Goal: Information Seeking & Learning: Learn about a topic

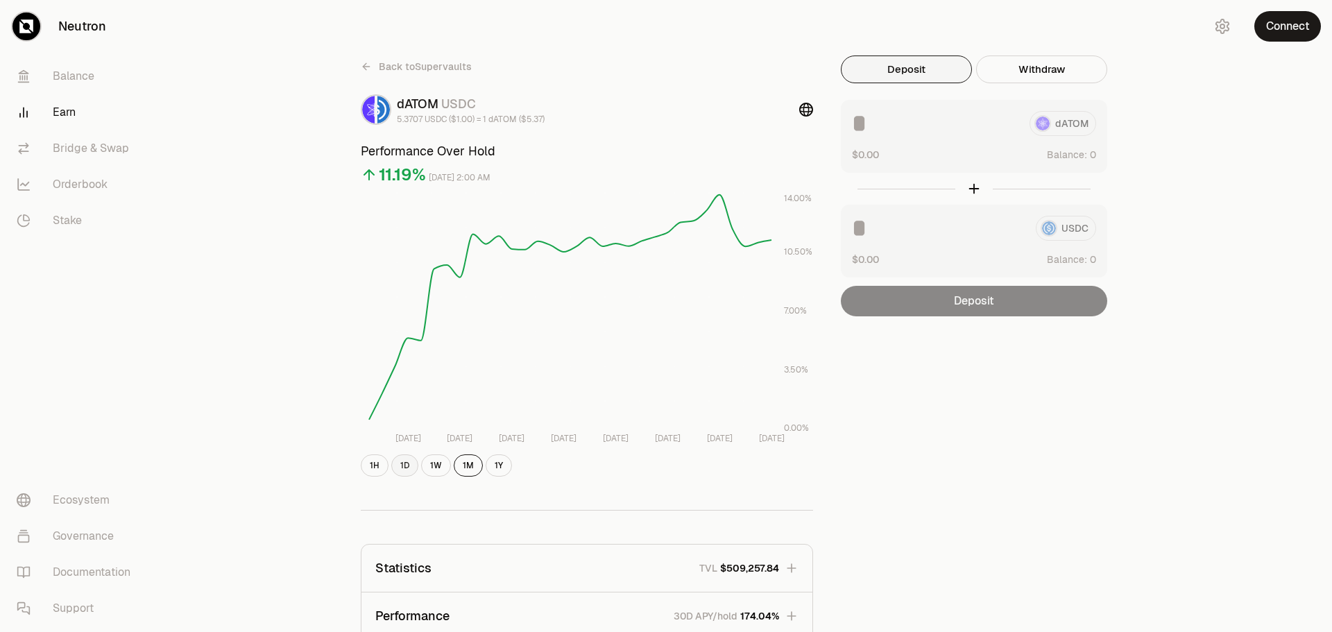
click at [402, 467] on button "1D" at bounding box center [404, 465] width 27 height 22
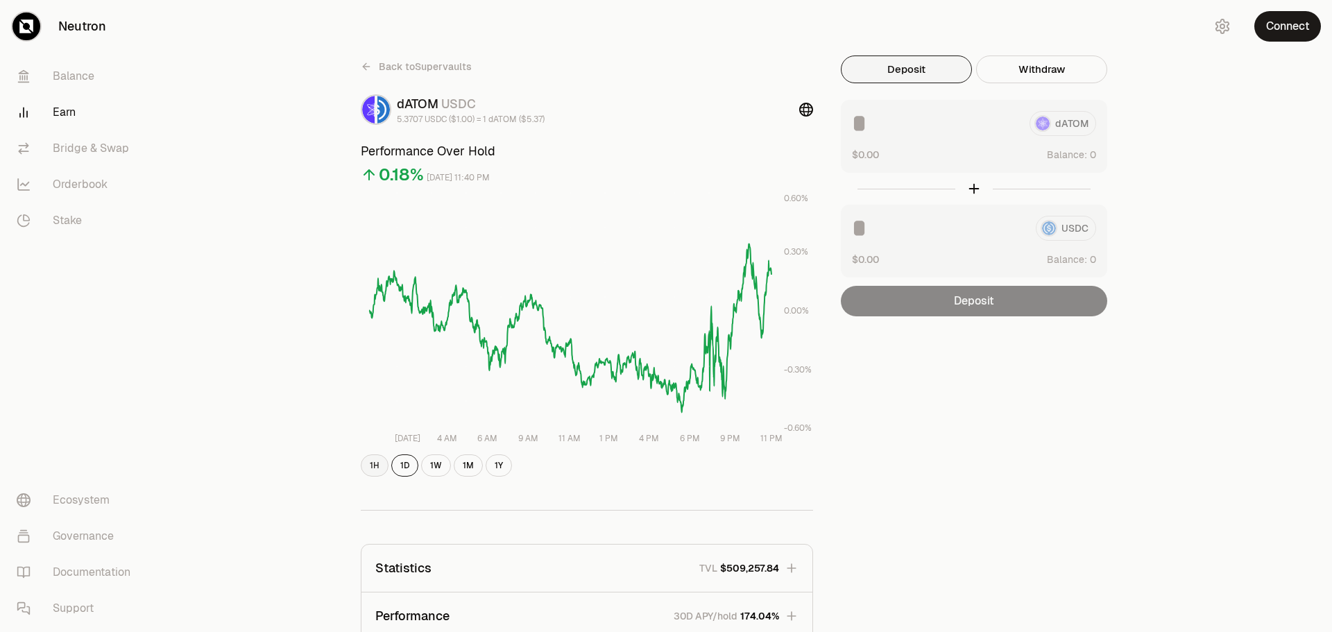
click at [375, 468] on button "1H" at bounding box center [375, 465] width 28 height 22
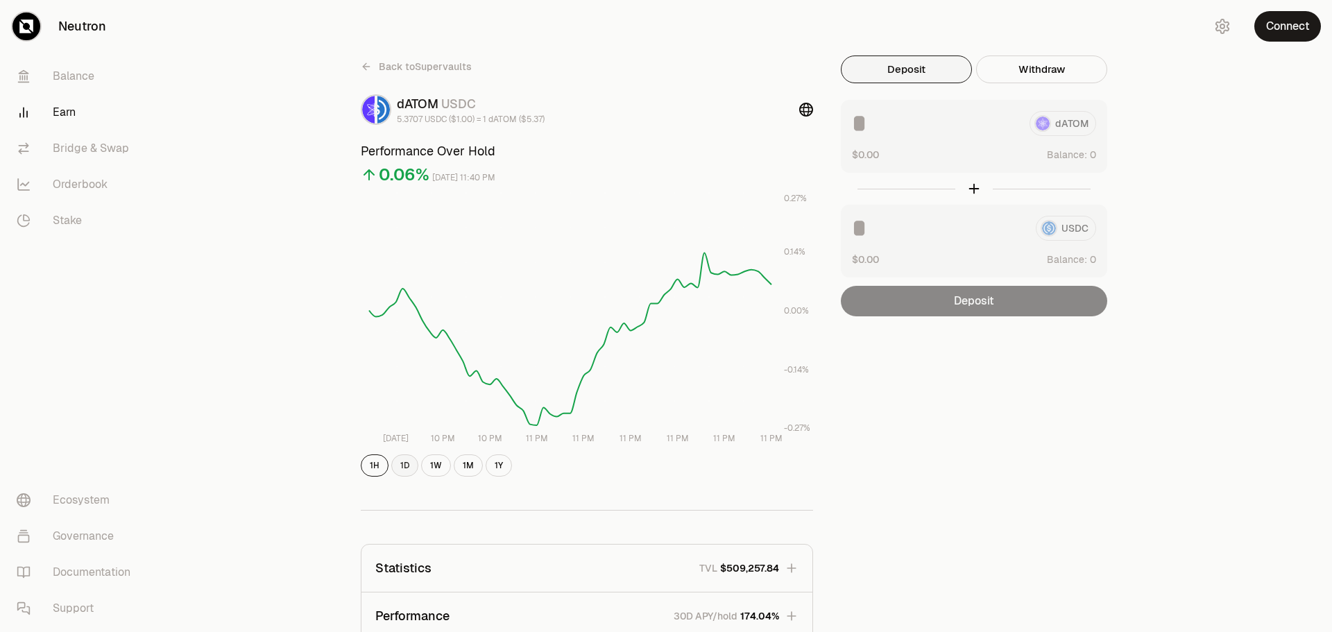
click at [403, 472] on button "1D" at bounding box center [404, 465] width 27 height 22
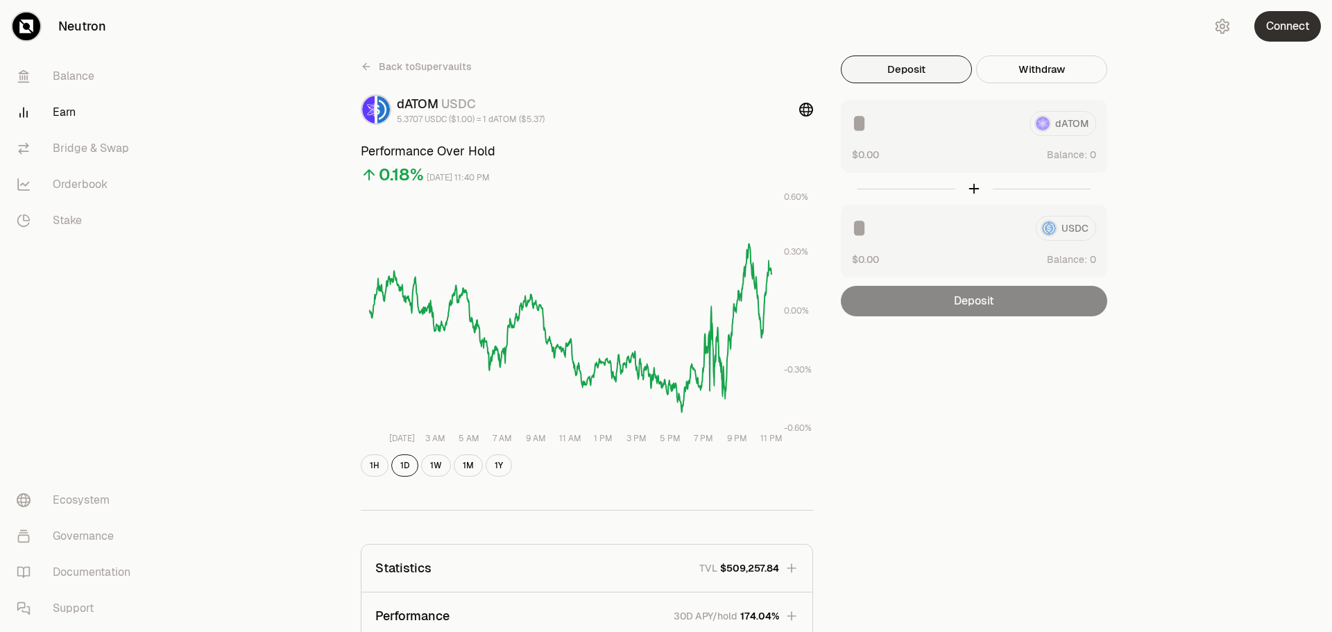
click at [1289, 24] on button "Connect" at bounding box center [1287, 26] width 67 height 31
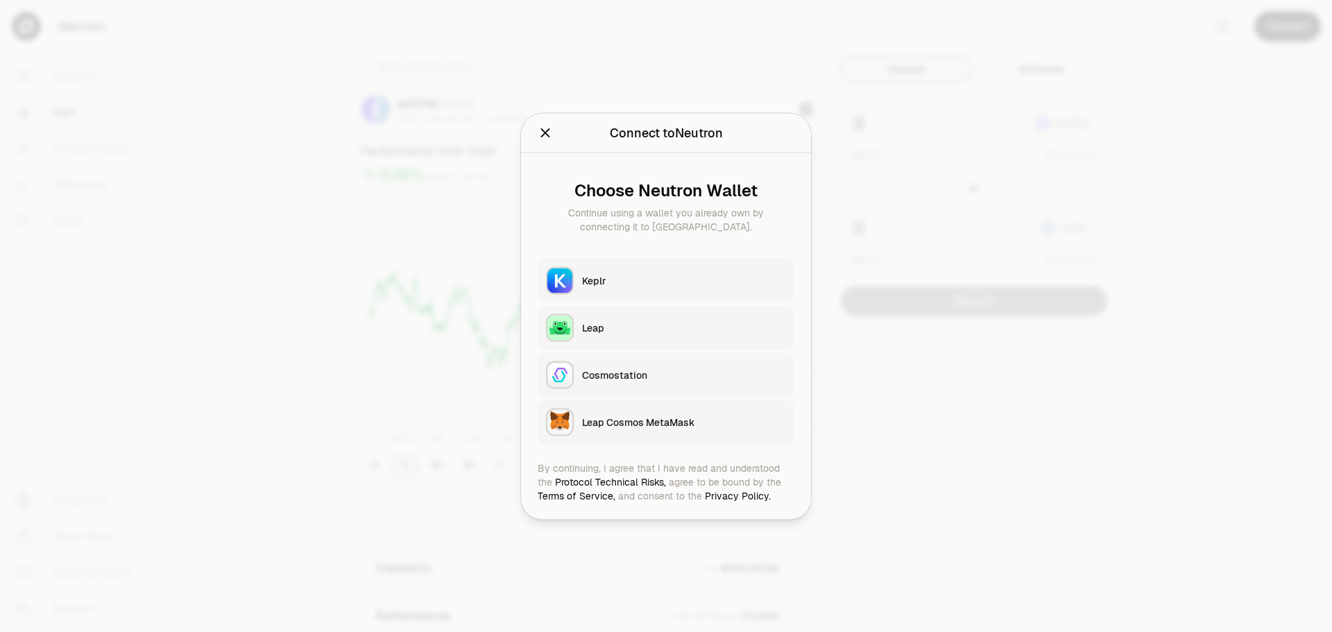
click at [594, 282] on div "Keplr" at bounding box center [684, 280] width 204 height 14
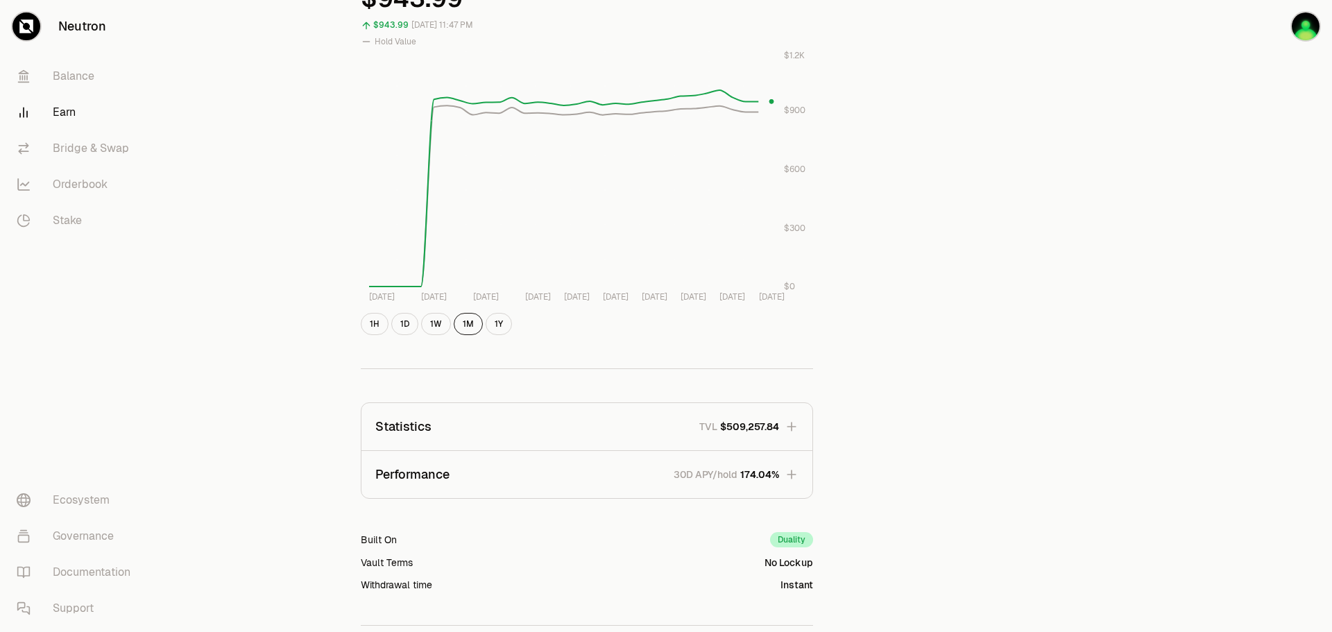
scroll to position [555, 0]
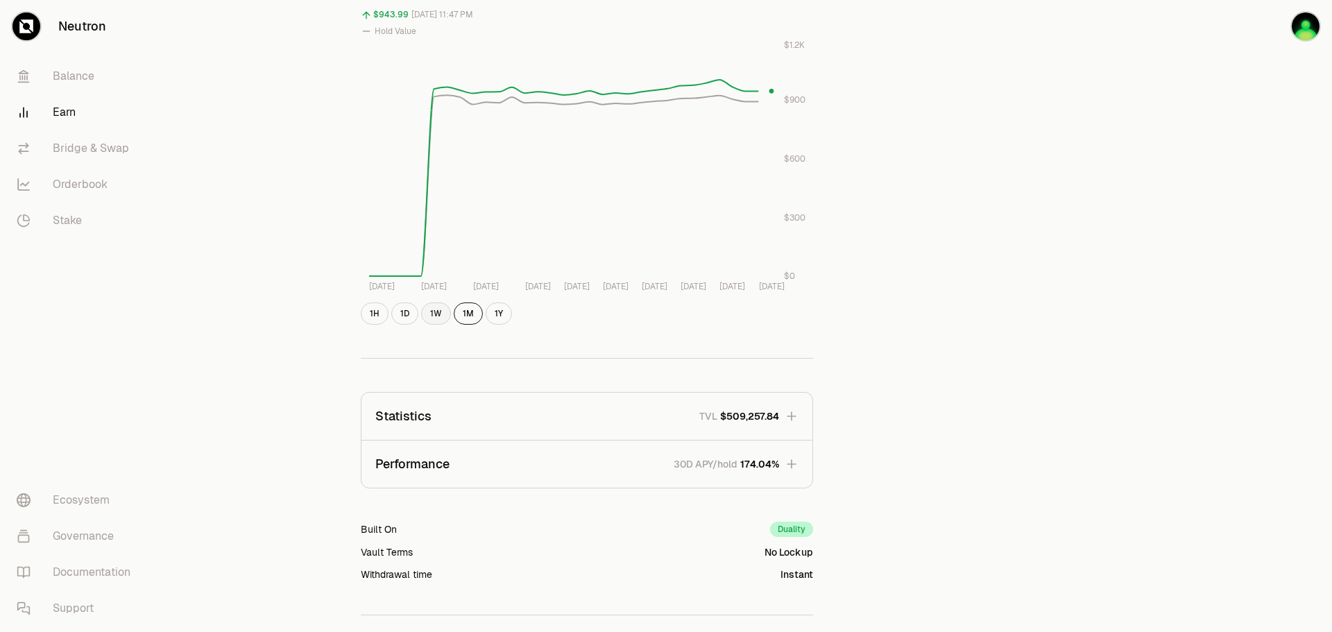
click at [434, 316] on button "1W" at bounding box center [436, 313] width 30 height 22
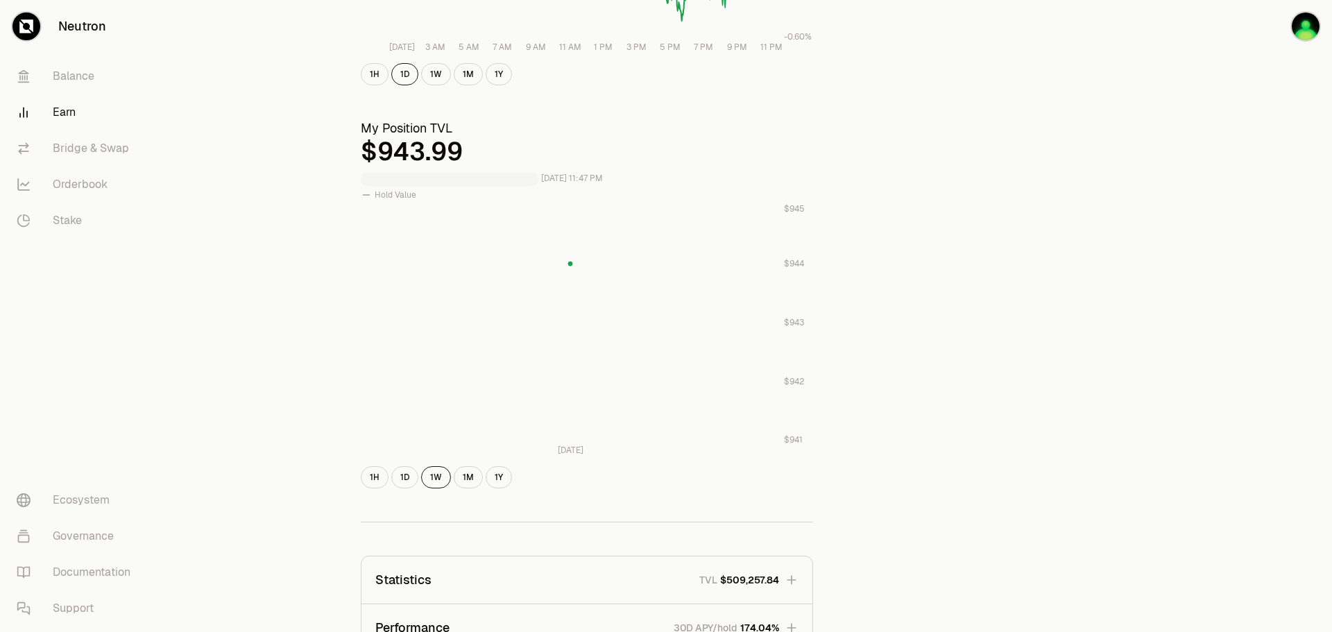
scroll to position [347, 0]
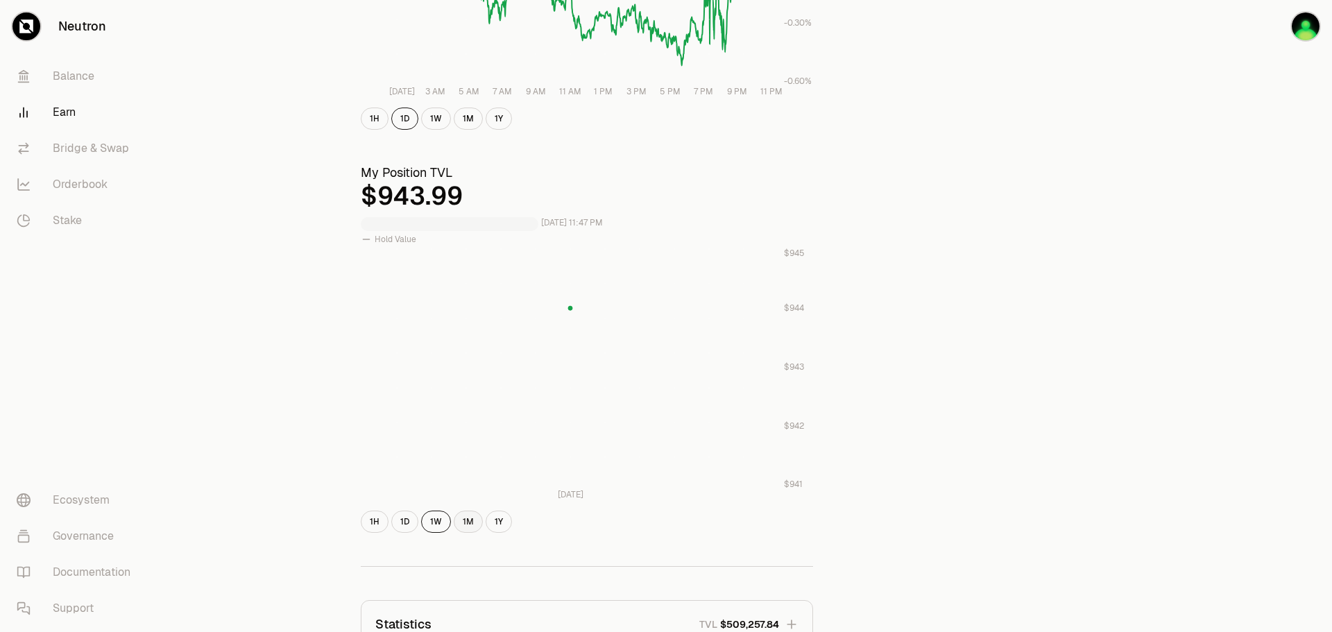
click at [468, 517] on button "1M" at bounding box center [468, 522] width 29 height 22
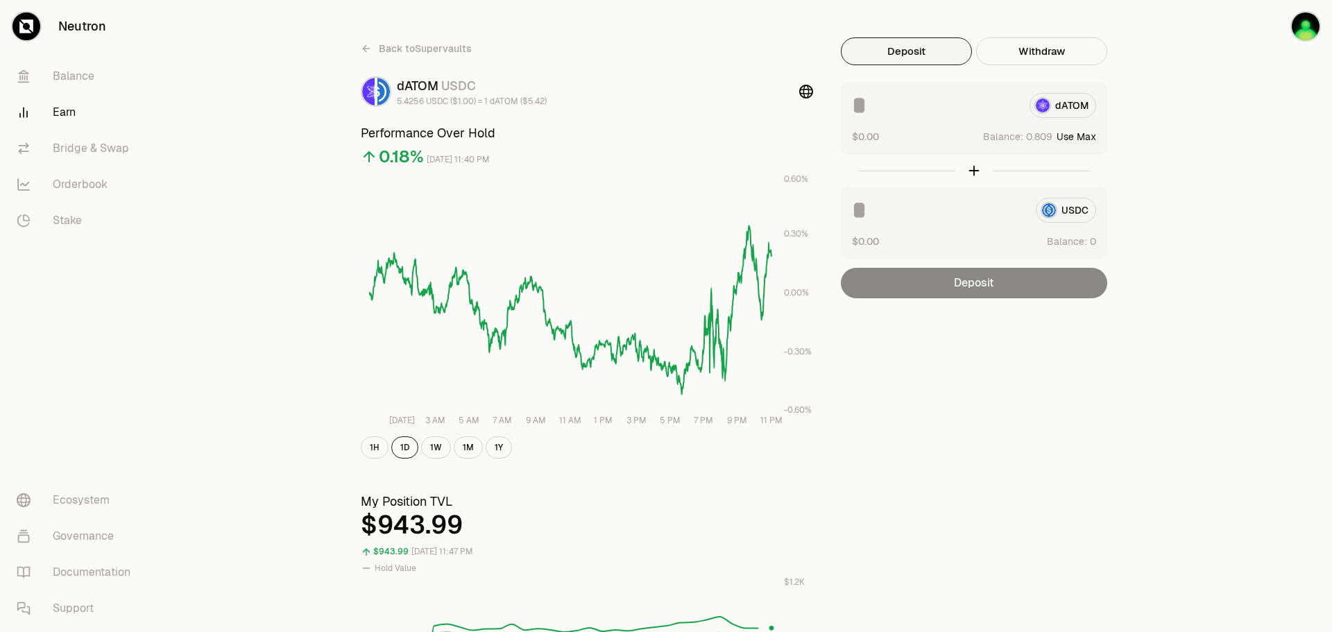
scroll to position [0, 0]
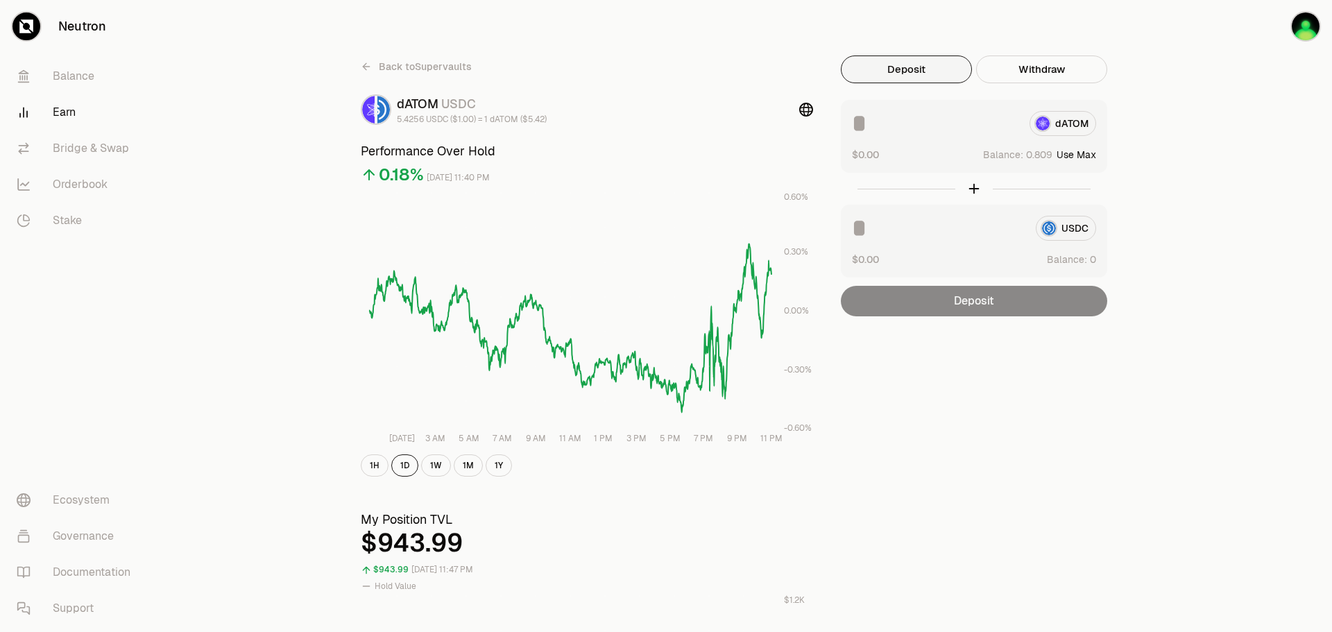
click at [62, 112] on link "Earn" at bounding box center [78, 112] width 144 height 36
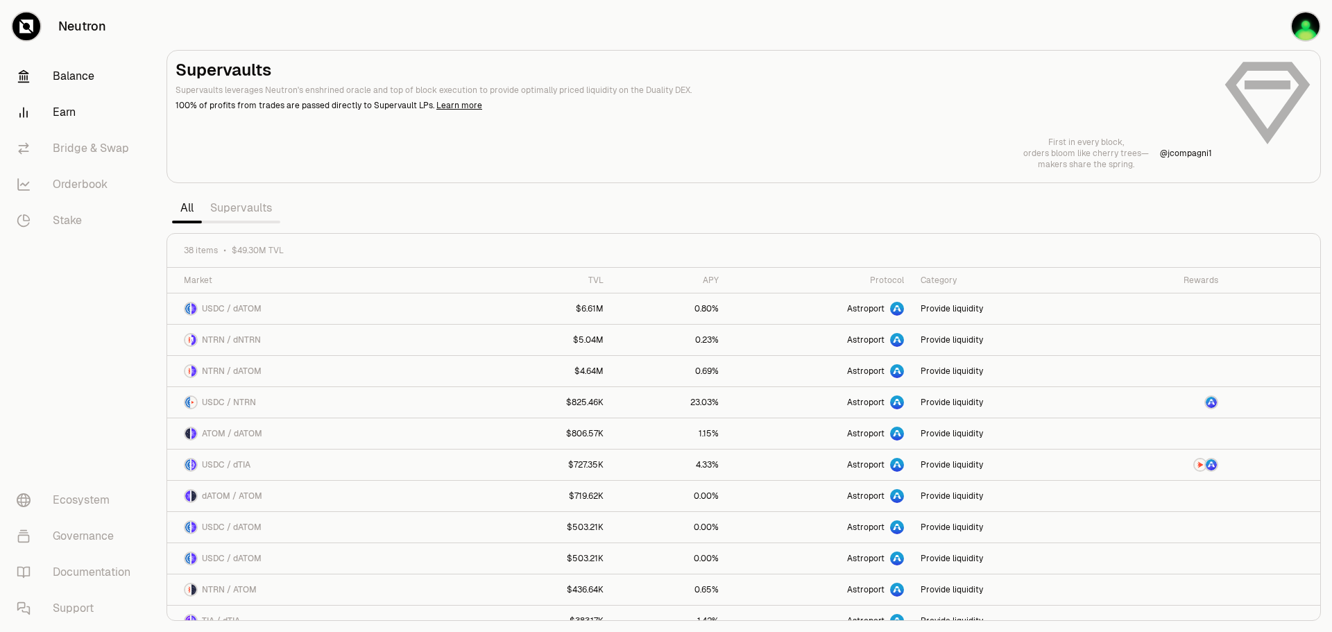
click at [78, 78] on link "Balance" at bounding box center [78, 76] width 144 height 36
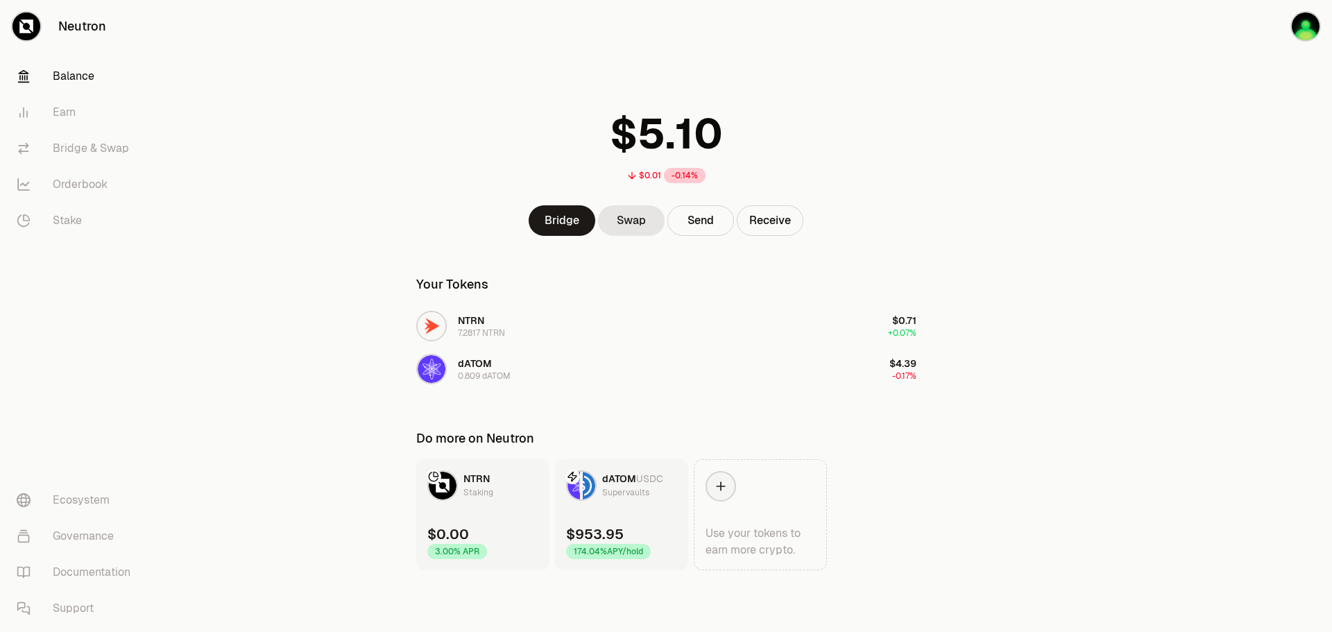
click at [628, 501] on link "dATOM USDC Supervaults $953.95 174.04% APY/hold" at bounding box center [621, 514] width 133 height 111
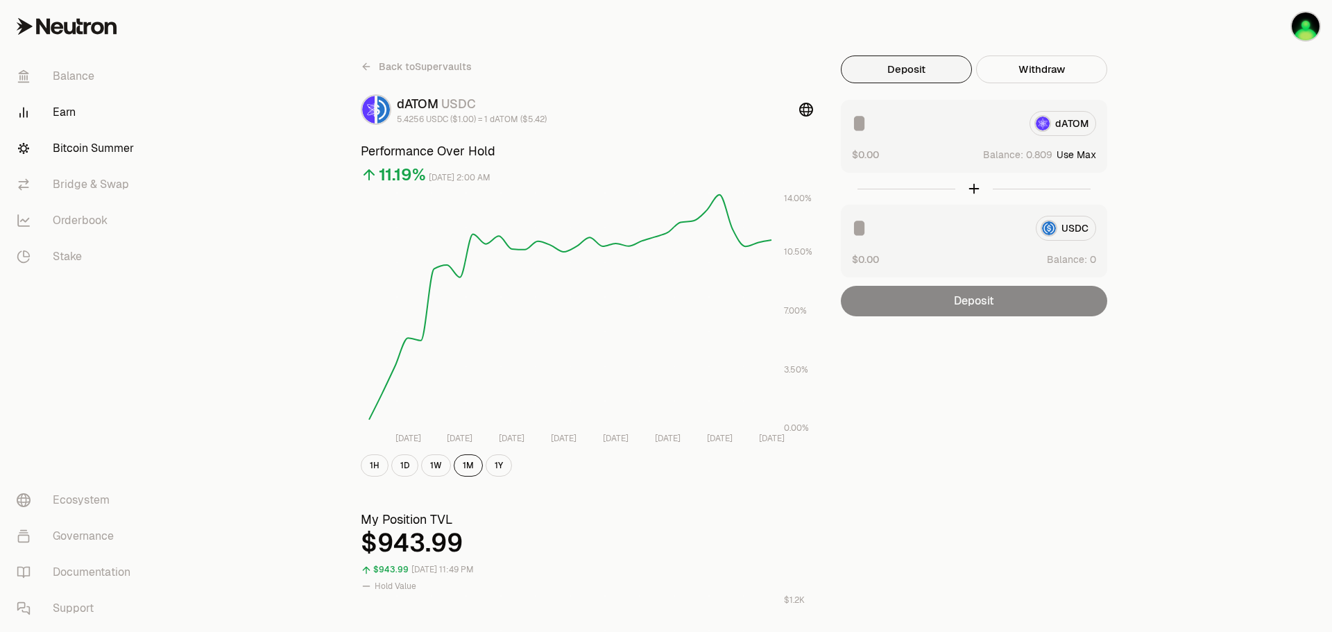
click at [97, 151] on link "Bitcoin Summer" at bounding box center [78, 148] width 144 height 36
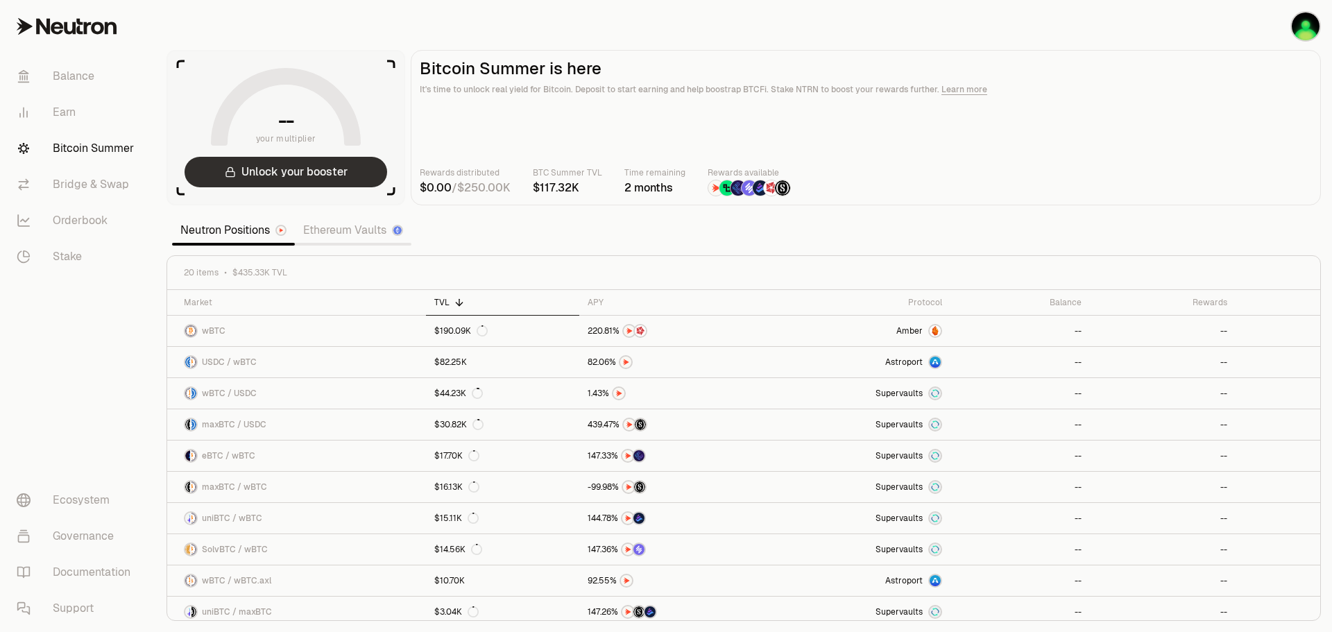
click at [311, 180] on button "Unlock your booster" at bounding box center [286, 172] width 203 height 31
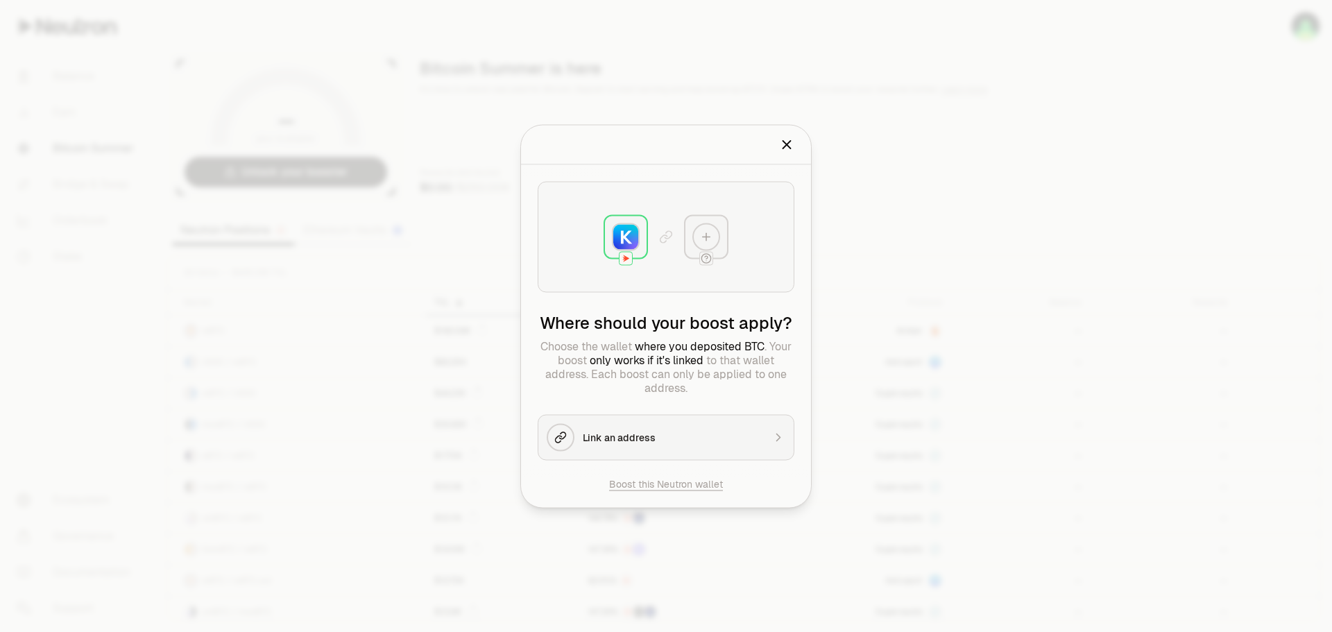
click at [783, 145] on icon "Close" at bounding box center [786, 144] width 15 height 15
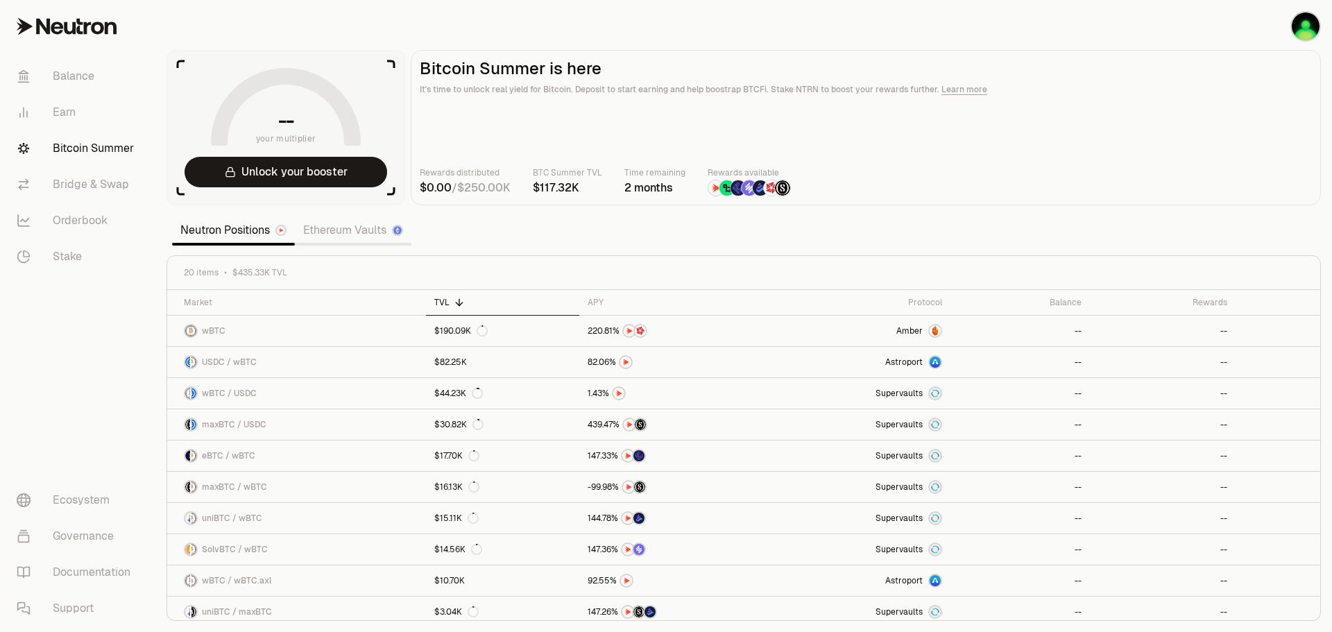
click at [363, 230] on link "Ethereum Vaults" at bounding box center [353, 230] width 117 height 28
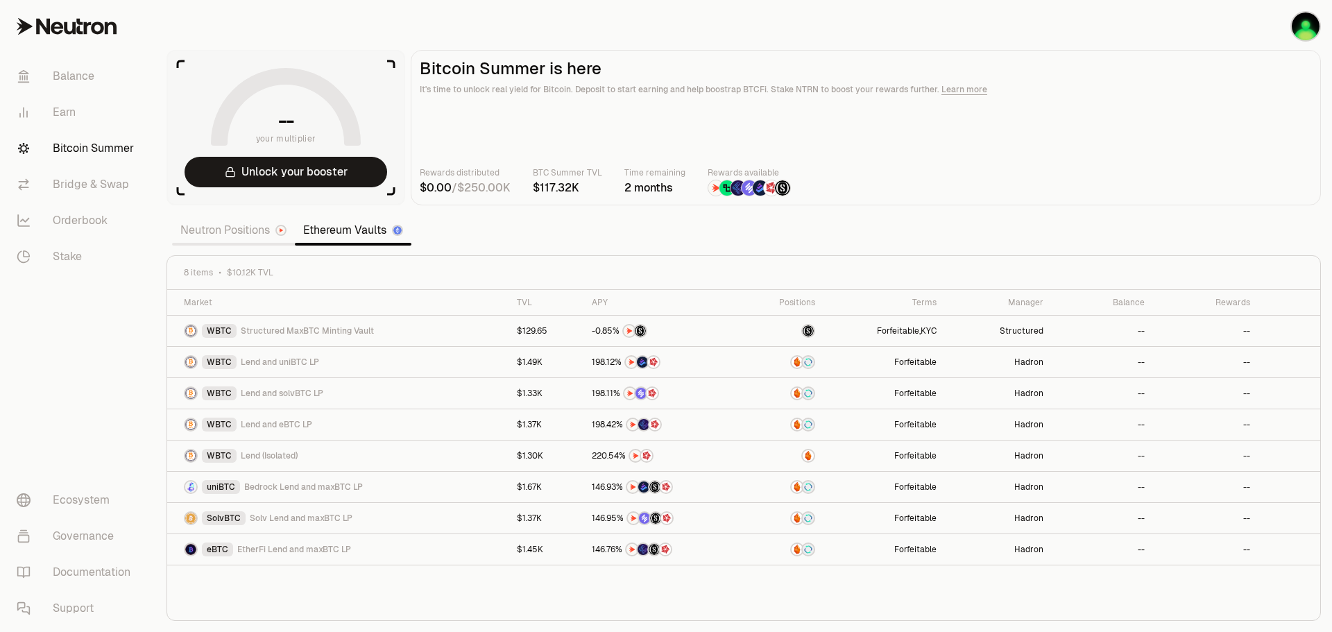
click at [228, 234] on link "Neutron Positions" at bounding box center [233, 230] width 123 height 28
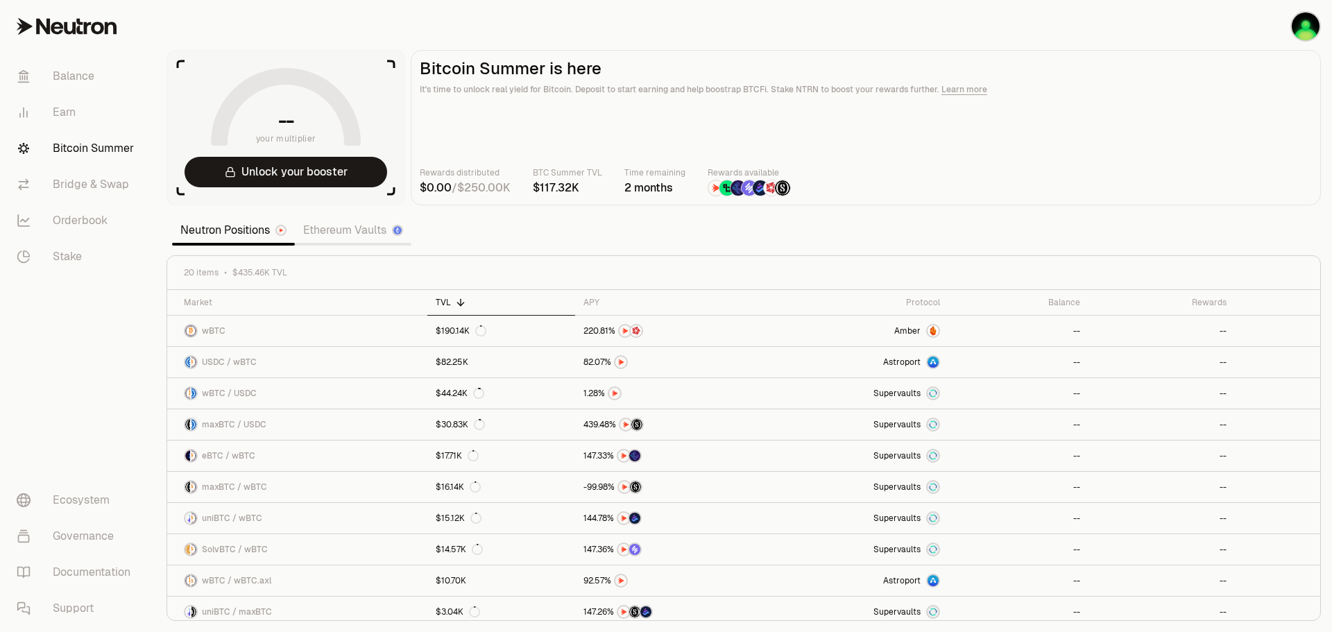
click at [965, 91] on link "Learn more" at bounding box center [964, 89] width 46 height 11
click at [87, 76] on link "Balance" at bounding box center [78, 76] width 144 height 36
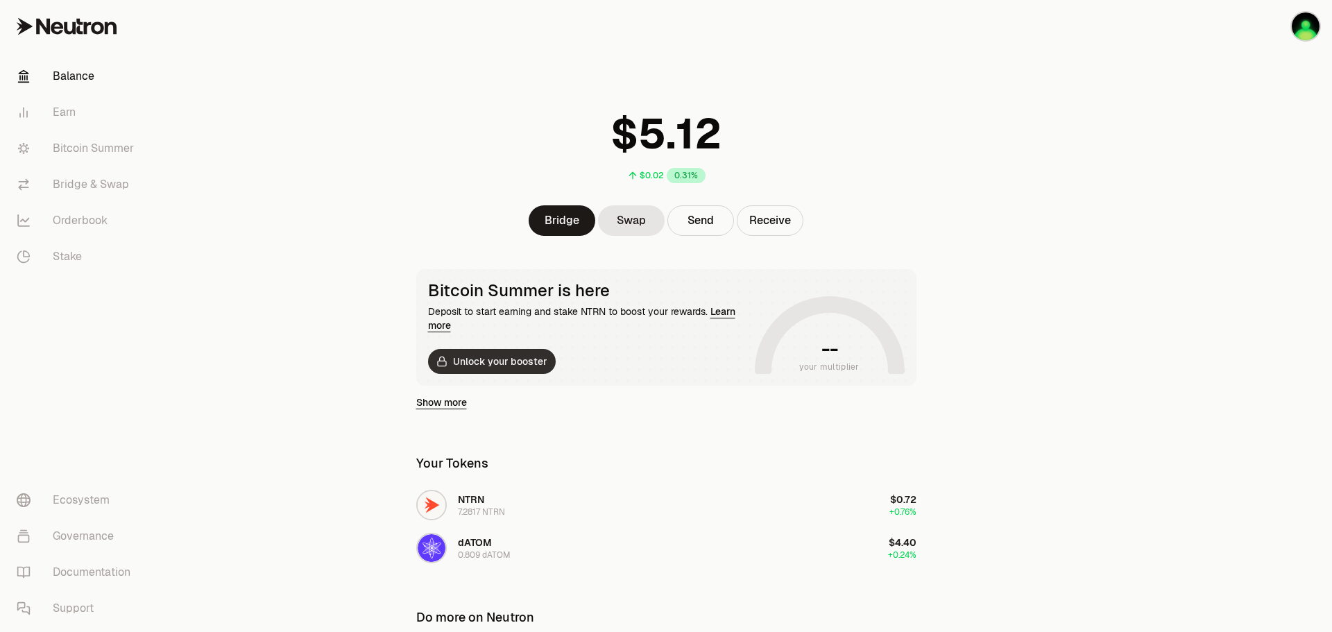
click at [504, 365] on button "Unlock your booster" at bounding box center [492, 361] width 128 height 25
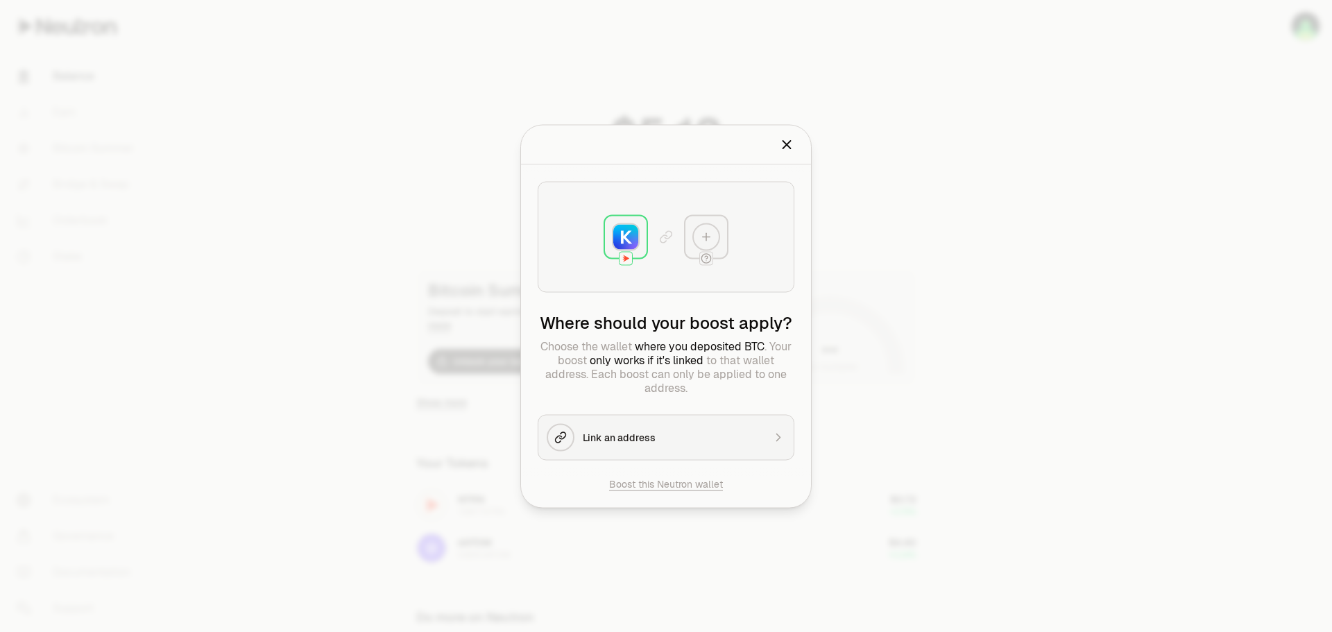
click at [790, 149] on icon "Close" at bounding box center [786, 144] width 15 height 15
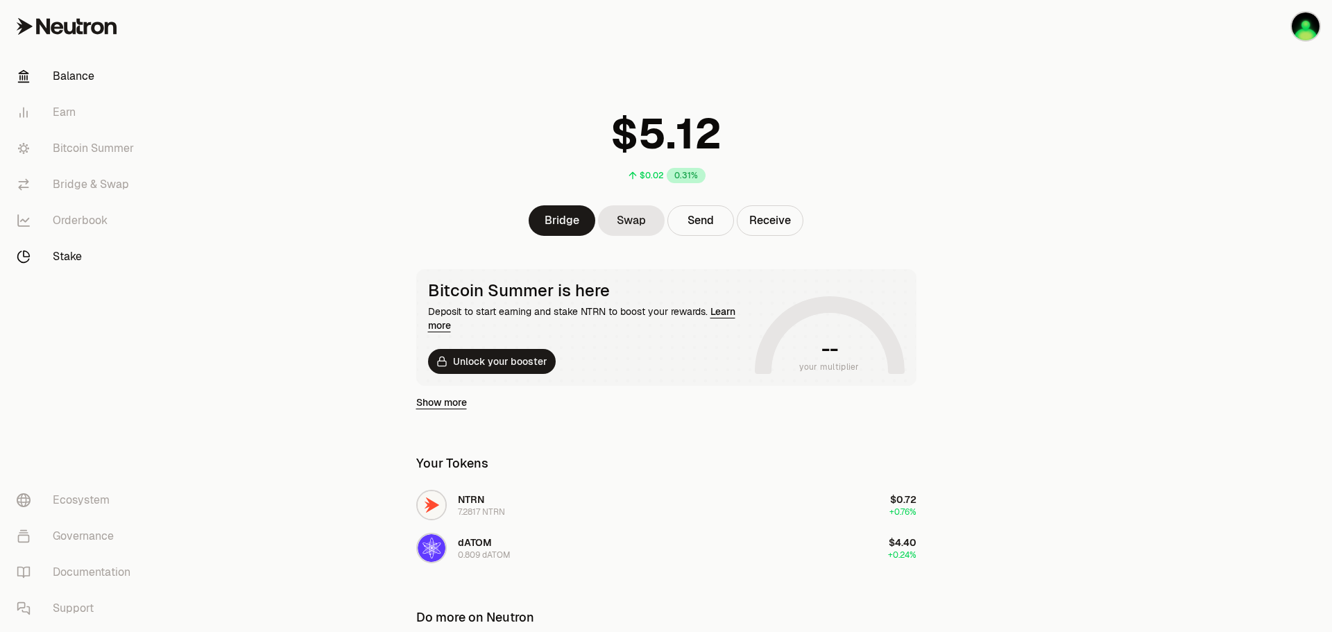
click at [65, 254] on link "Stake" at bounding box center [78, 257] width 144 height 36
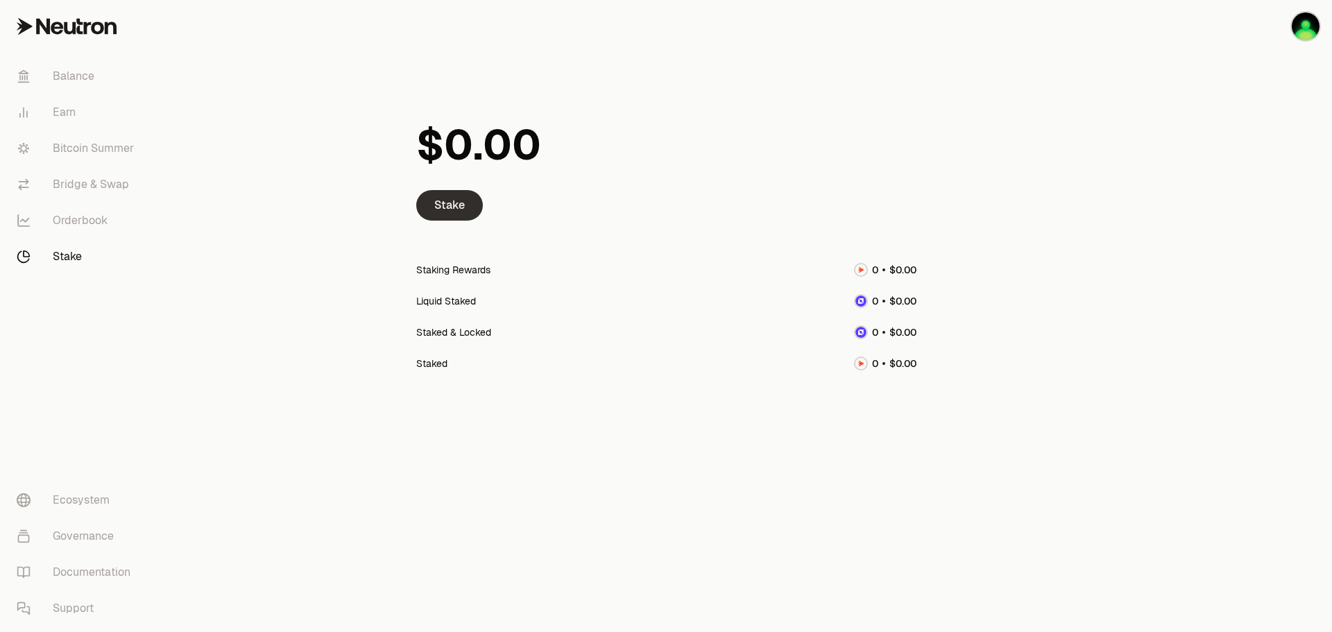
click at [460, 207] on link "Stake" at bounding box center [449, 205] width 67 height 31
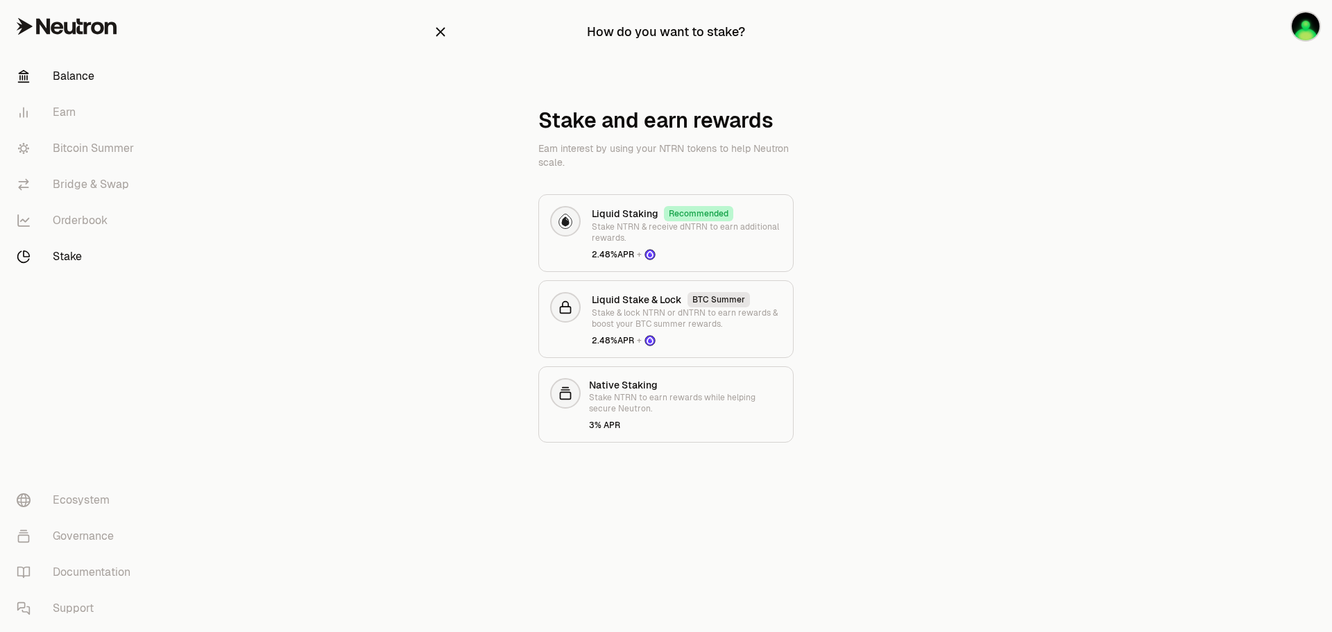
click at [69, 78] on link "Balance" at bounding box center [78, 76] width 144 height 36
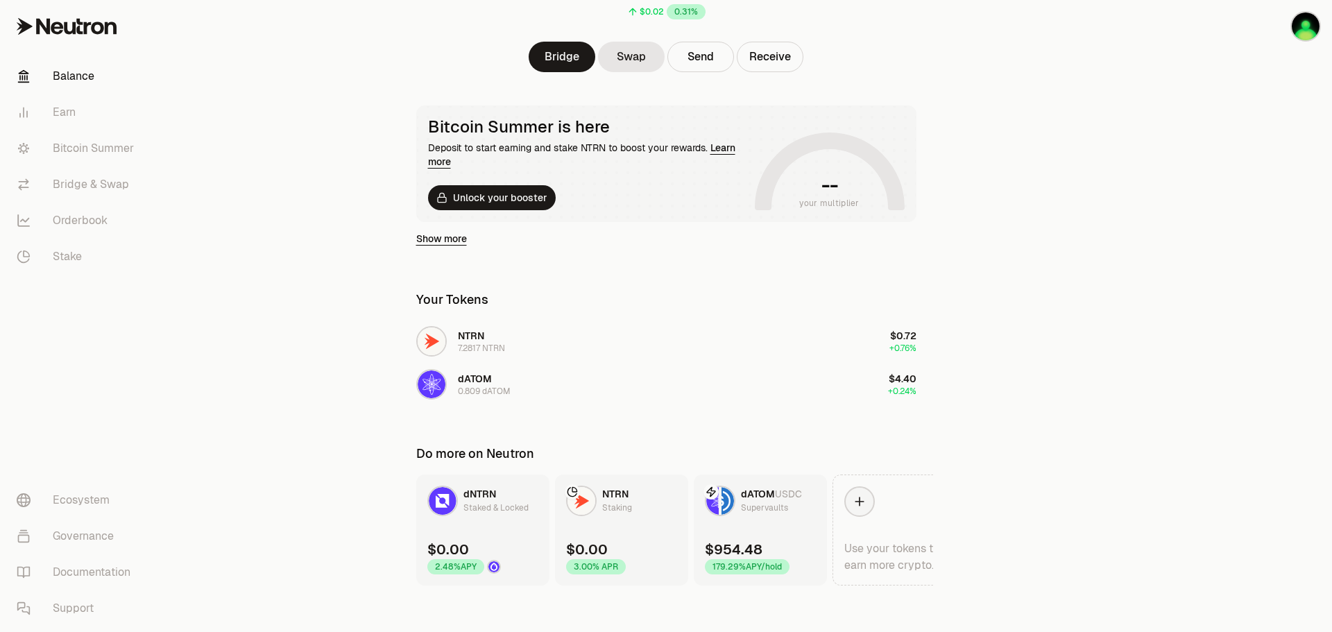
scroll to position [173, 0]
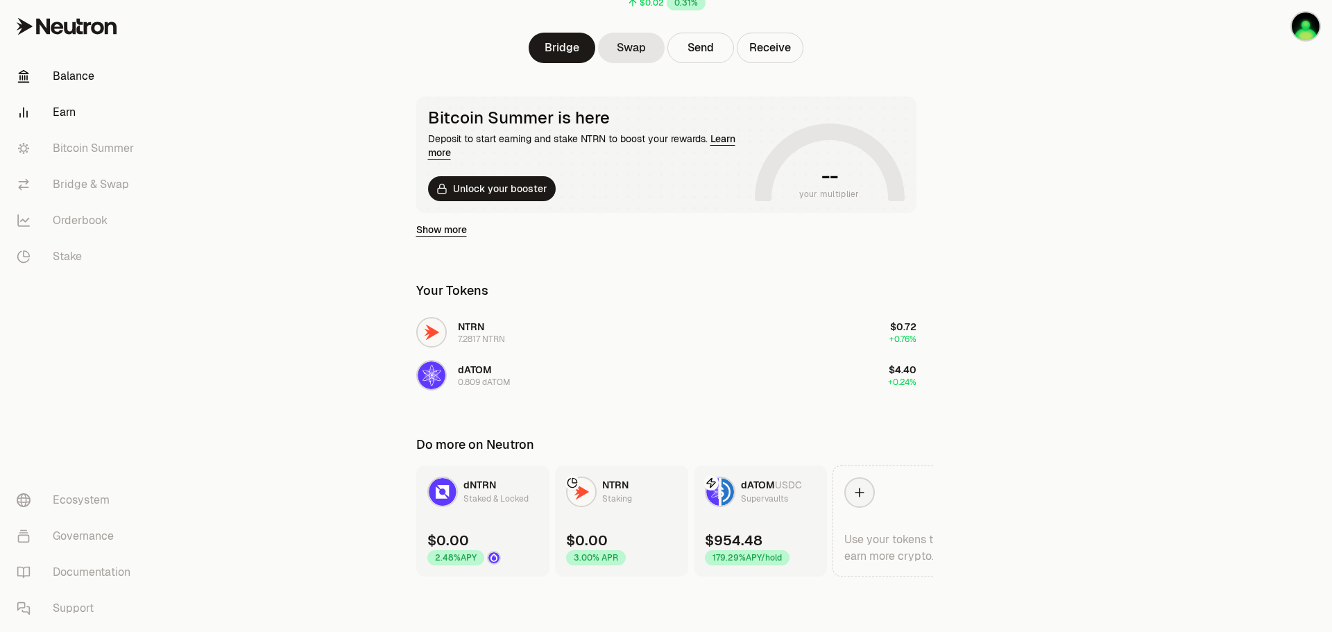
click at [69, 116] on link "Earn" at bounding box center [78, 112] width 144 height 36
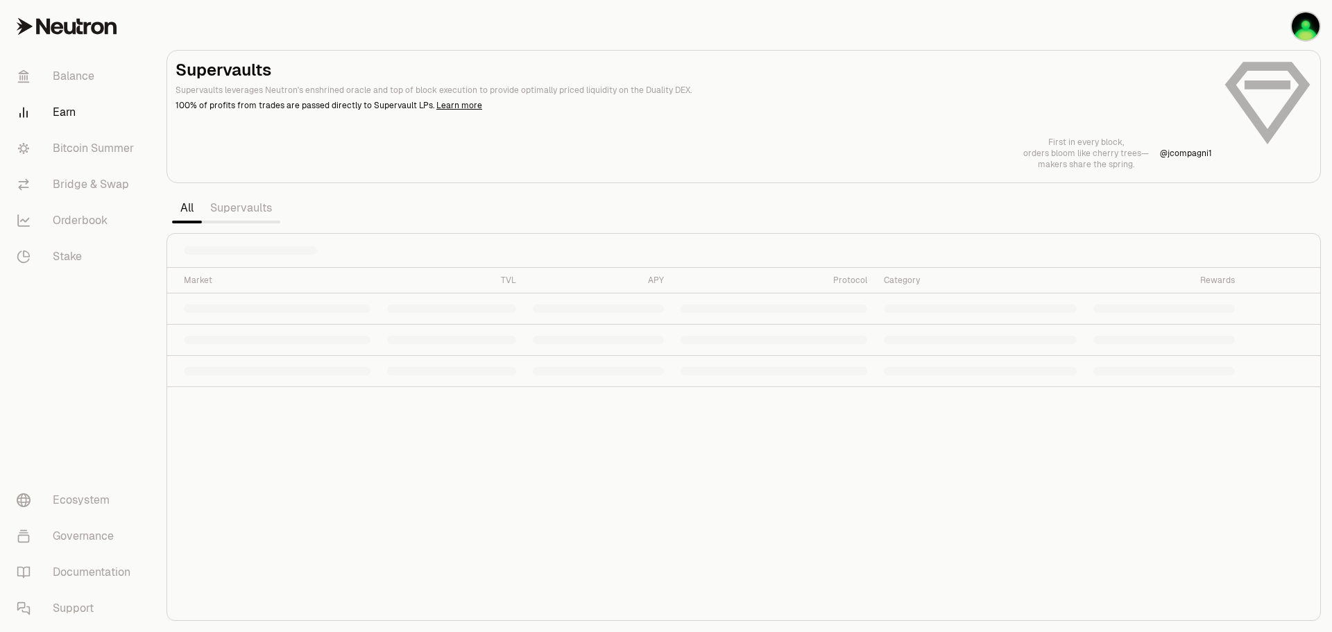
click at [297, 93] on p "Supervaults leverages Neutron's enshrined oracle and top of block execution to …" at bounding box center [693, 90] width 1036 height 12
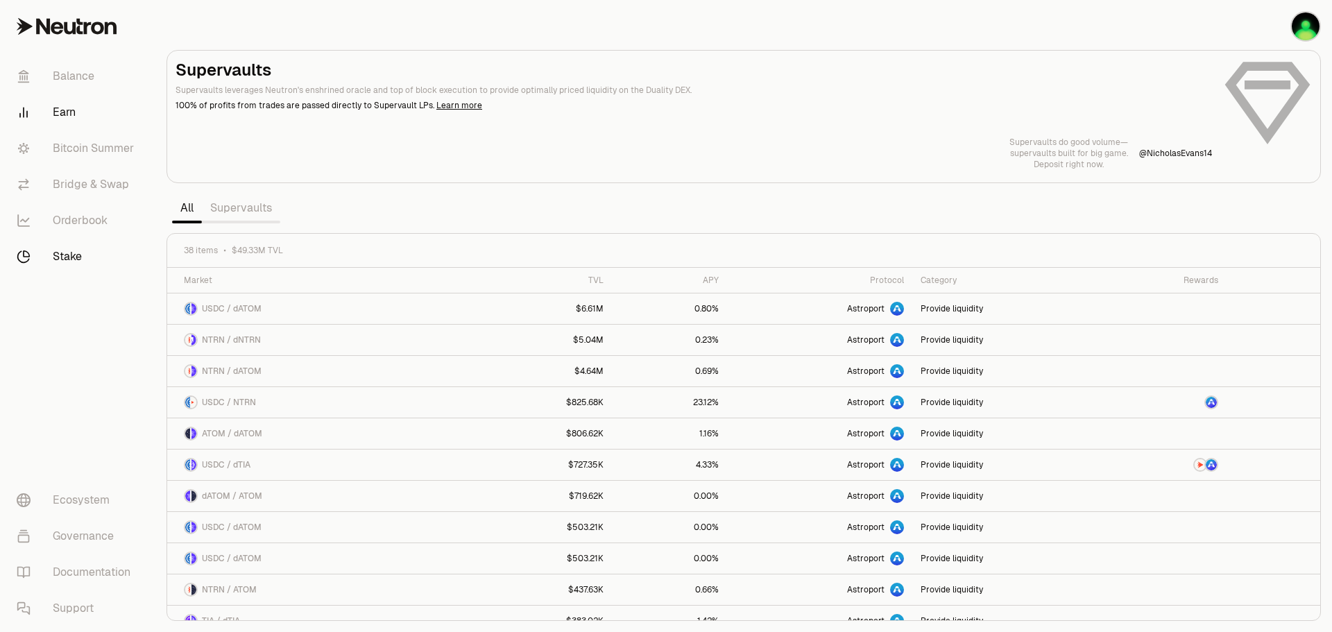
click at [71, 255] on link "Stake" at bounding box center [78, 257] width 144 height 36
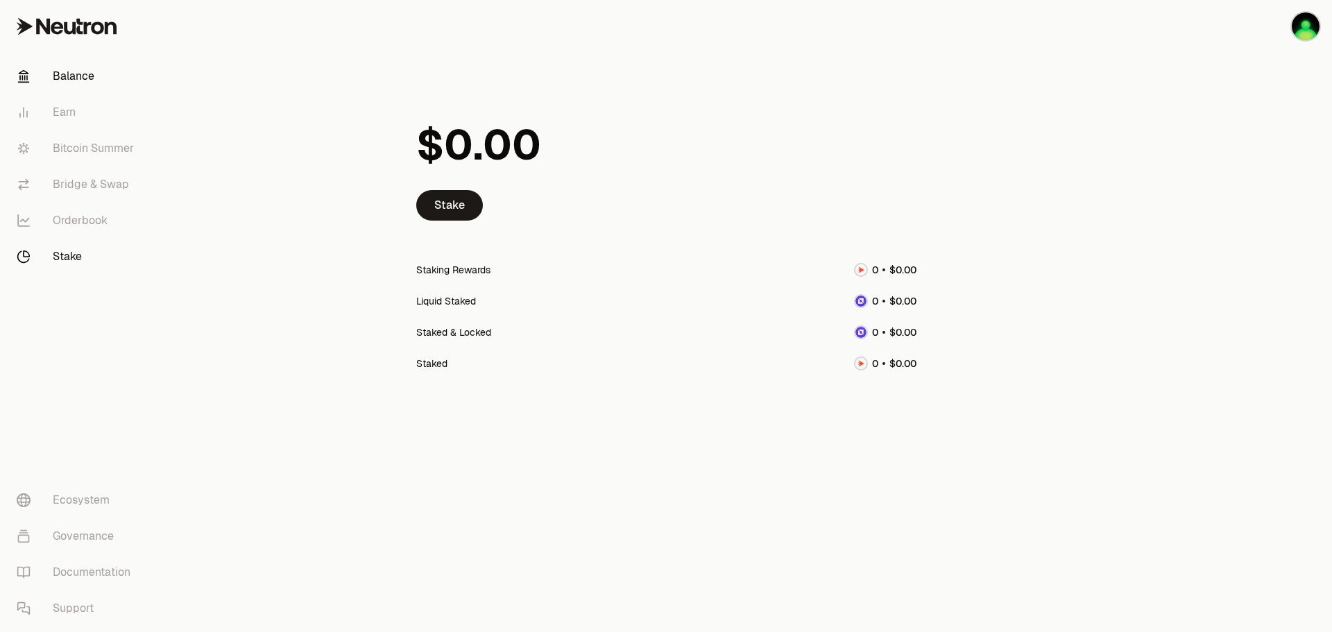
click at [82, 75] on link "Balance" at bounding box center [78, 76] width 144 height 36
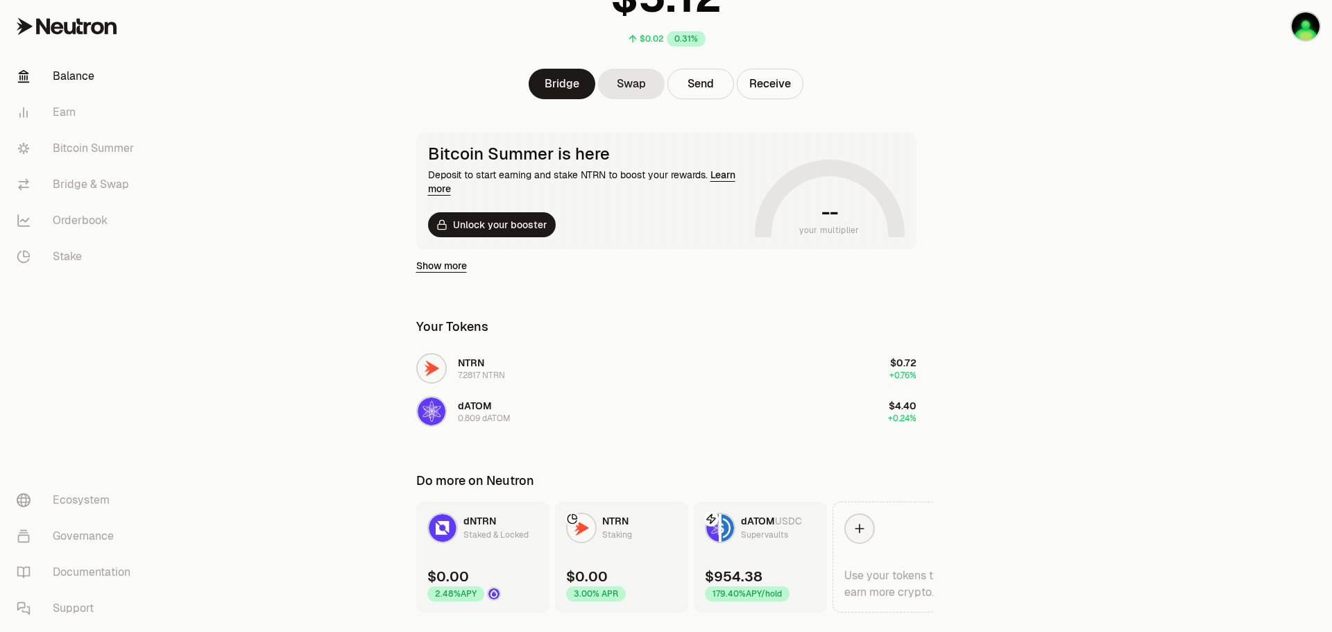
scroll to position [173, 0]
